Goal: Task Accomplishment & Management: Manage account settings

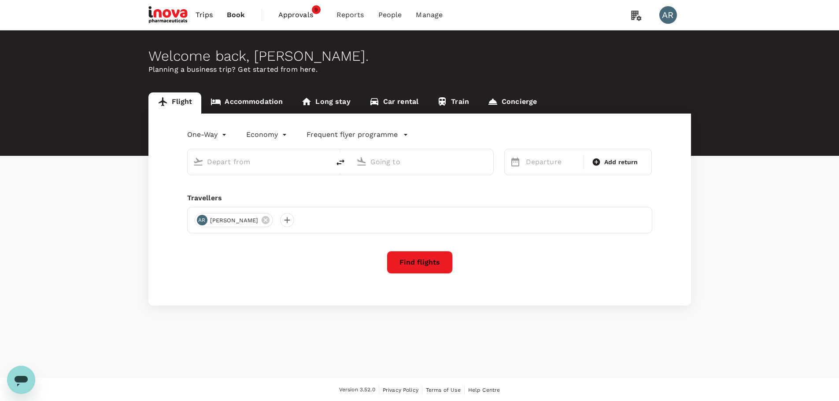
type input "roundtrip"
type input "Zurich (ZRH)"
type input "[GEOGRAPHIC_DATA] (SKP)"
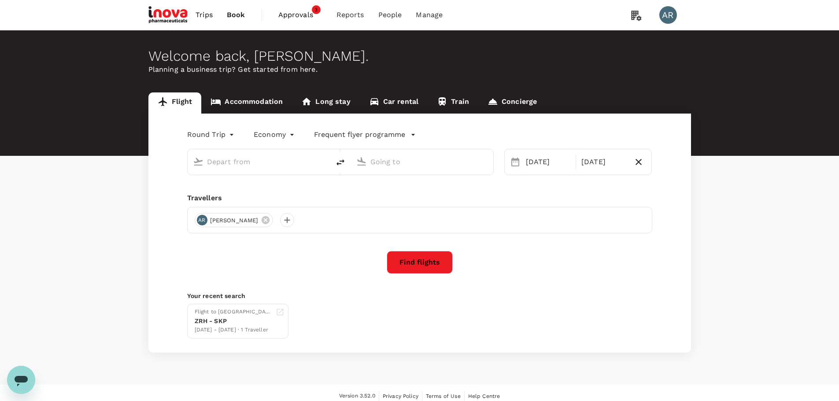
type input "Zurich (ZRH)"
type input "[GEOGRAPHIC_DATA] (SKP)"
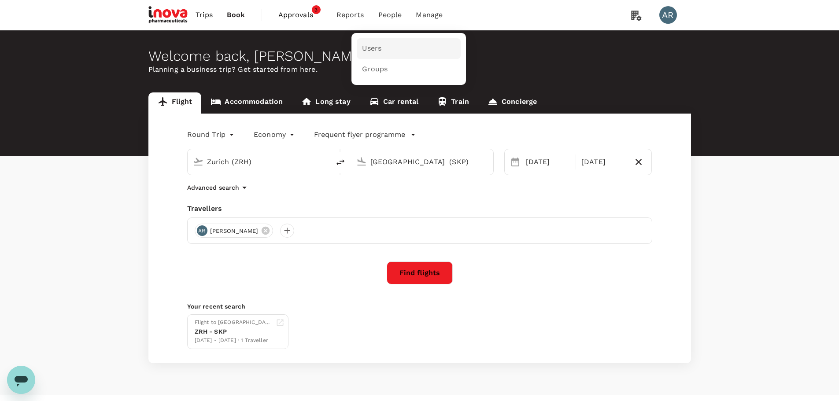
click at [400, 47] on link "Users" at bounding box center [409, 48] width 104 height 21
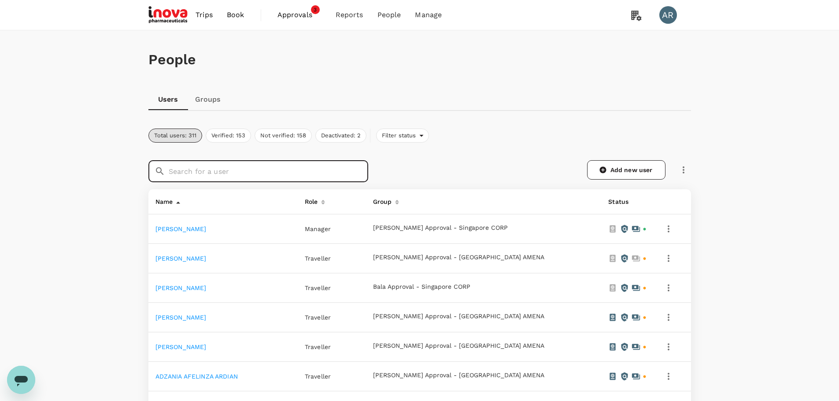
click at [362, 168] on input "text" at bounding box center [268, 171] width 199 height 22
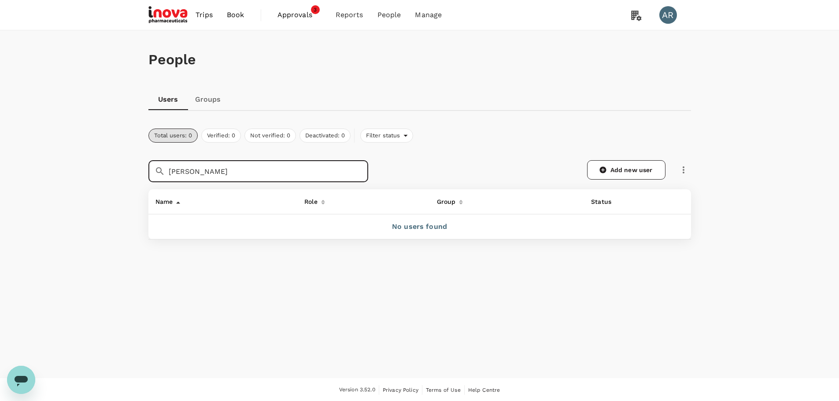
type input "[PERSON_NAME]"
click at [408, 352] on div "People Users Groups Total users: 0 Verified: 0 Not verified: 0 Deactivated: 0 F…" at bounding box center [419, 204] width 839 height 348
